Goal: Find contact information: Find contact information

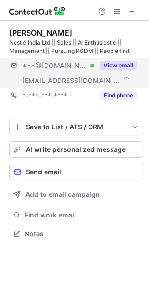
scroll to position [227, 149]
click at [111, 65] on button "View email" at bounding box center [118, 65] width 37 height 9
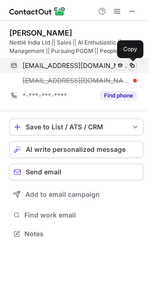
click at [134, 67] on span at bounding box center [131, 65] width 7 height 7
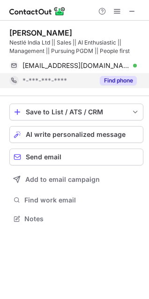
click at [129, 91] on div "Bharat Jain Nestlé India Ltd || Sales || AI Enthusiastic || Management || Pursu…" at bounding box center [76, 58] width 134 height 75
click at [122, 79] on button "Find phone" at bounding box center [118, 80] width 37 height 9
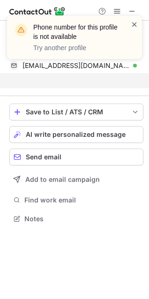
scroll to position [197, 149]
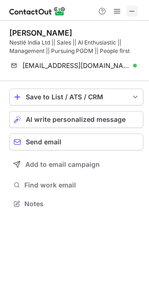
click at [132, 7] on span at bounding box center [131, 10] width 7 height 7
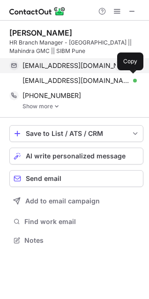
scroll to position [5, 4]
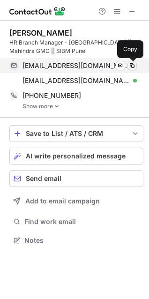
click at [128, 66] on span at bounding box center [131, 65] width 7 height 7
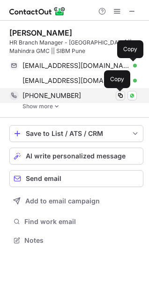
click at [119, 95] on span at bounding box center [120, 95] width 7 height 7
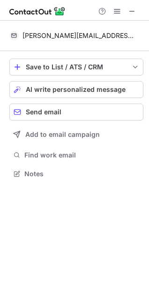
scroll to position [167, 149]
click at [131, 13] on span at bounding box center [131, 10] width 7 height 7
